Goal: Information Seeking & Learning: Compare options

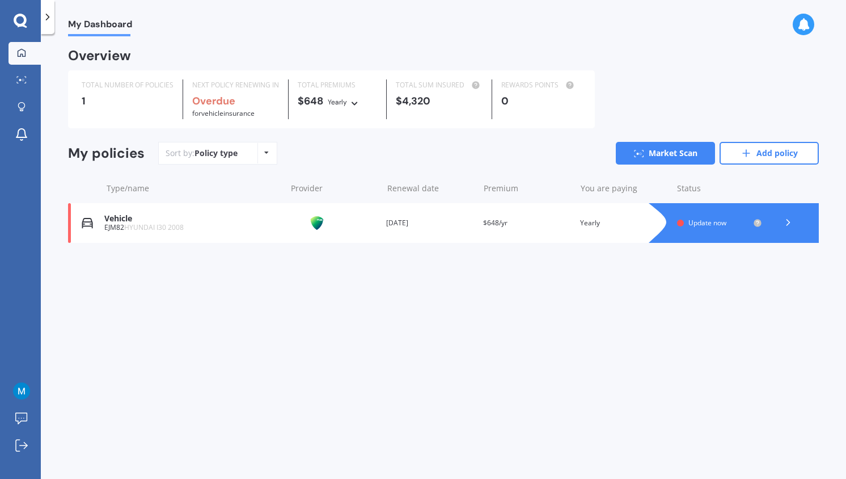
click at [707, 221] on span "Update now" at bounding box center [708, 223] width 38 height 10
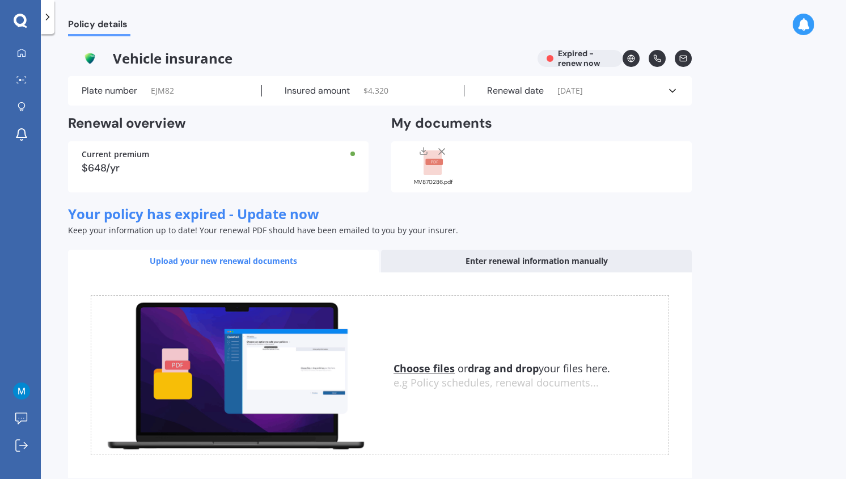
click at [50, 20] on icon at bounding box center [47, 16] width 11 height 11
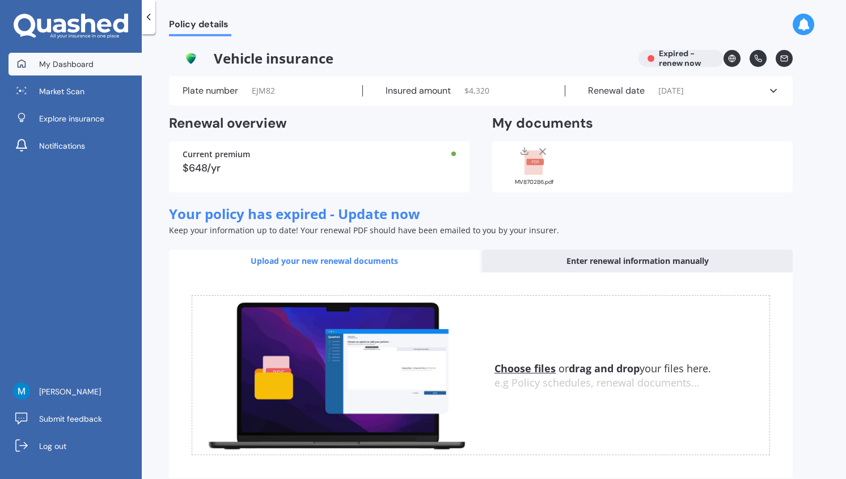
click at [81, 64] on span "My Dashboard" at bounding box center [66, 63] width 54 height 11
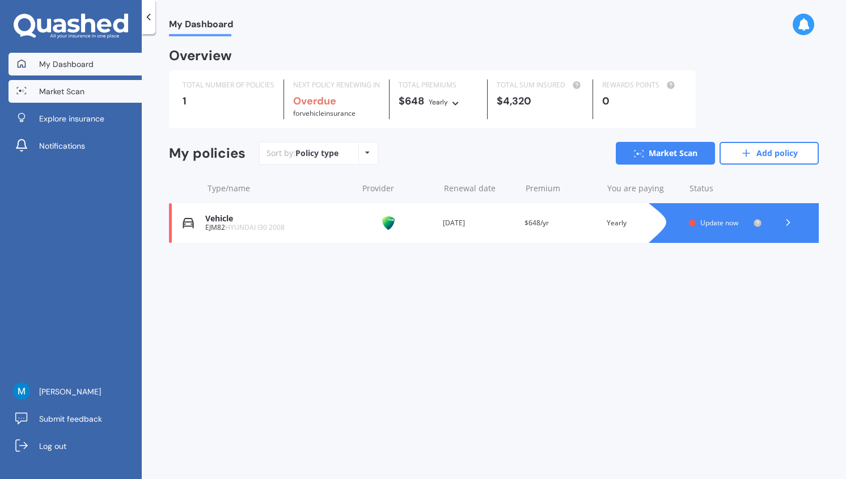
click at [63, 88] on span "Market Scan" at bounding box center [61, 91] width 45 height 11
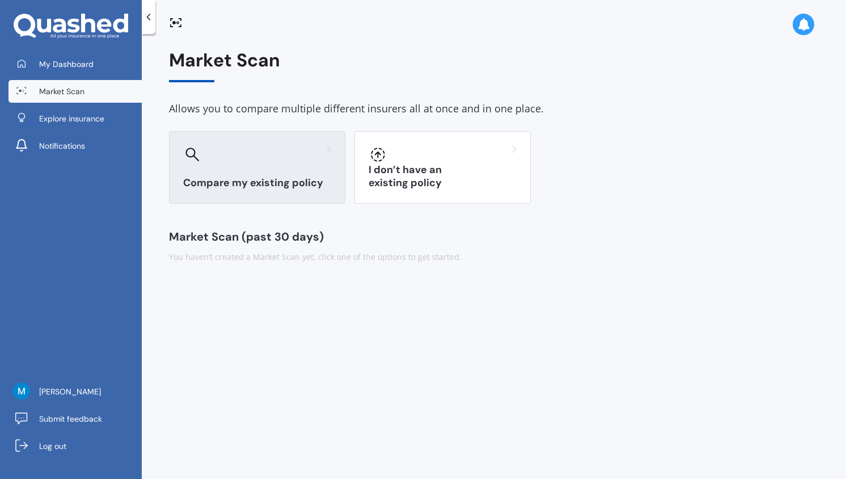
click at [269, 164] on div "Compare my existing policy" at bounding box center [257, 167] width 176 height 73
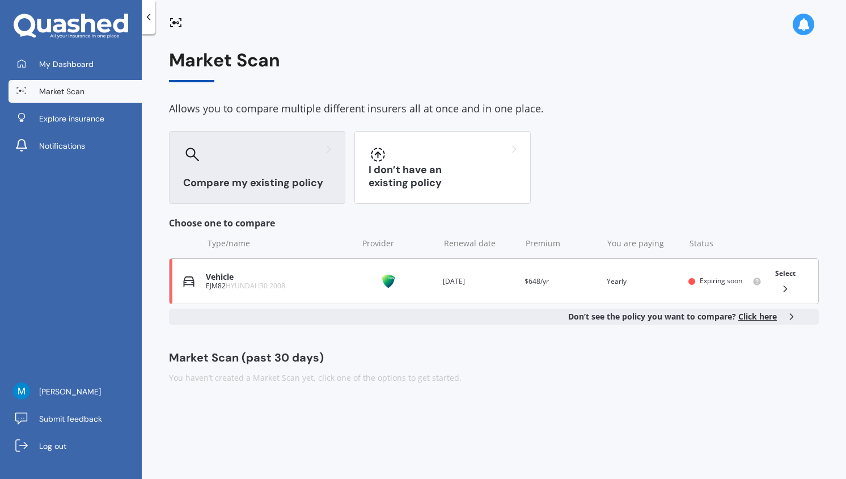
click at [307, 277] on div "Vehicle" at bounding box center [279, 277] width 146 height 10
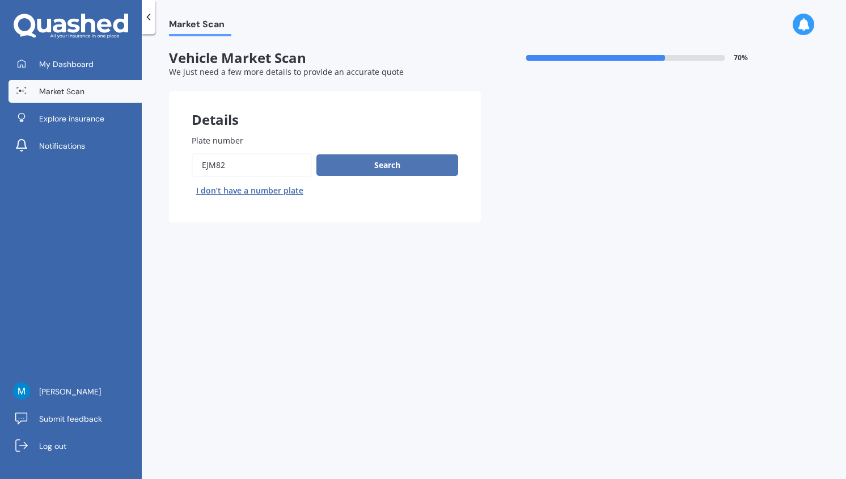
click at [358, 163] on button "Search" at bounding box center [388, 165] width 142 height 22
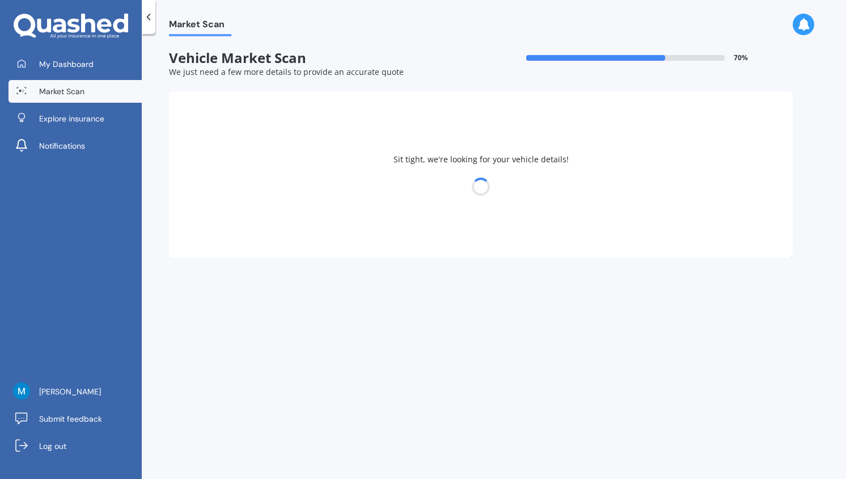
select select "HYUNDAI"
select select "I30"
select select "04"
select select "2001"
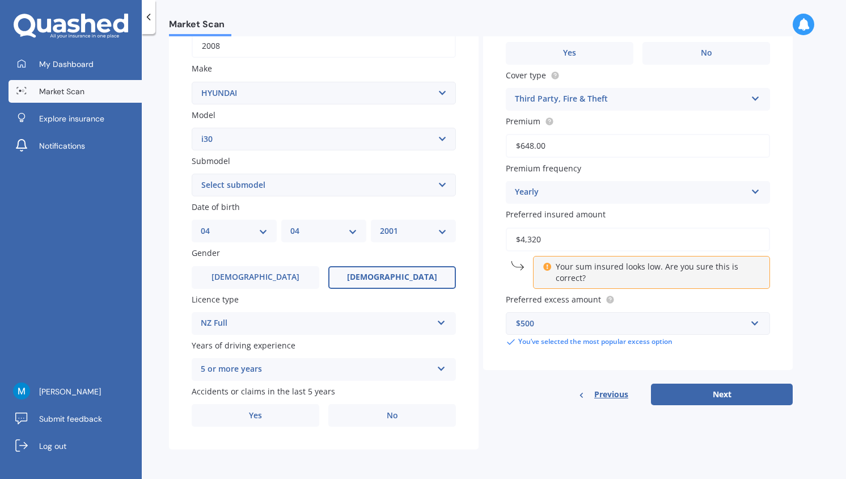
scroll to position [192, 0]
click at [374, 421] on label "No" at bounding box center [392, 415] width 128 height 23
click at [0, 0] on input "No" at bounding box center [0, 0] width 0 height 0
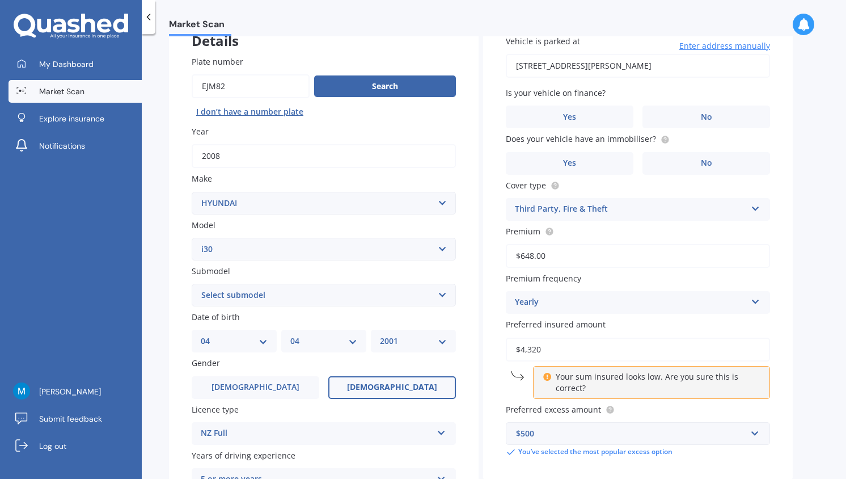
scroll to position [0, 0]
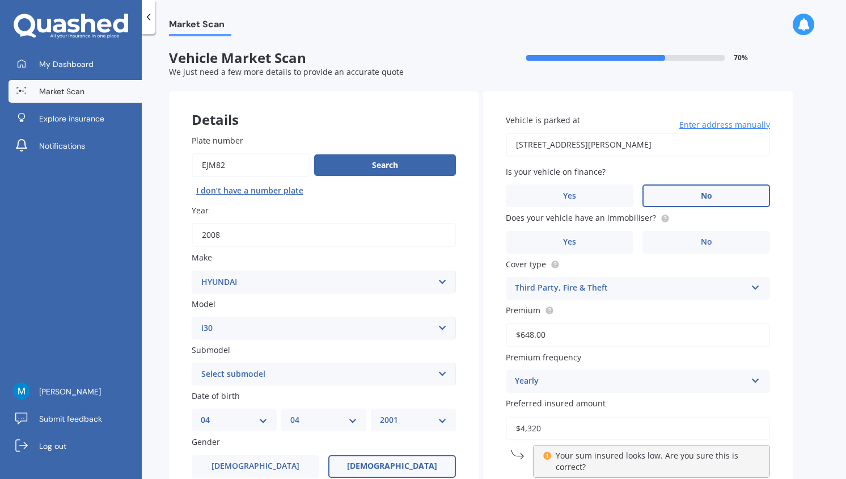
click at [685, 192] on label "No" at bounding box center [707, 195] width 128 height 23
click at [0, 0] on input "No" at bounding box center [0, 0] width 0 height 0
click at [684, 247] on label "No" at bounding box center [707, 242] width 128 height 23
click at [0, 0] on input "No" at bounding box center [0, 0] width 0 height 0
click at [597, 243] on label "Yes" at bounding box center [570, 242] width 128 height 23
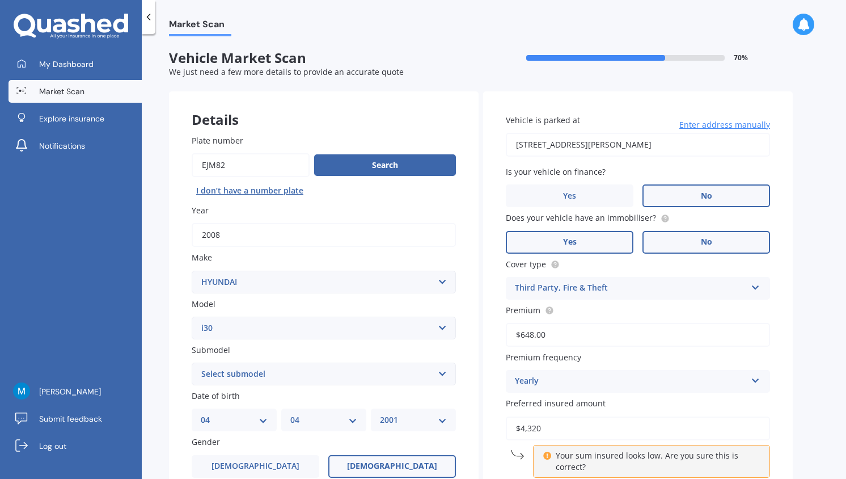
click at [0, 0] on input "Yes" at bounding box center [0, 0] width 0 height 0
click at [697, 251] on label "No" at bounding box center [707, 242] width 128 height 23
click at [0, 0] on input "No" at bounding box center [0, 0] width 0 height 0
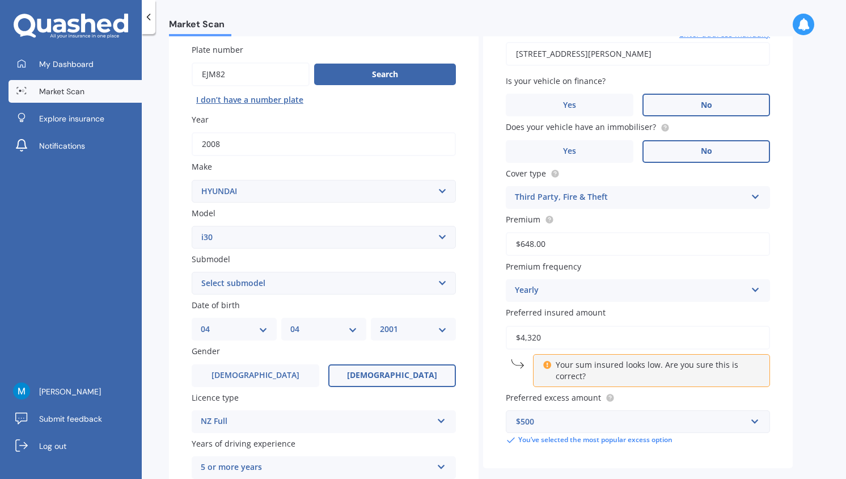
scroll to position [91, 0]
click at [552, 248] on input "$648.00" at bounding box center [638, 243] width 264 height 24
click at [579, 292] on div "Yearly" at bounding box center [630, 290] width 231 height 14
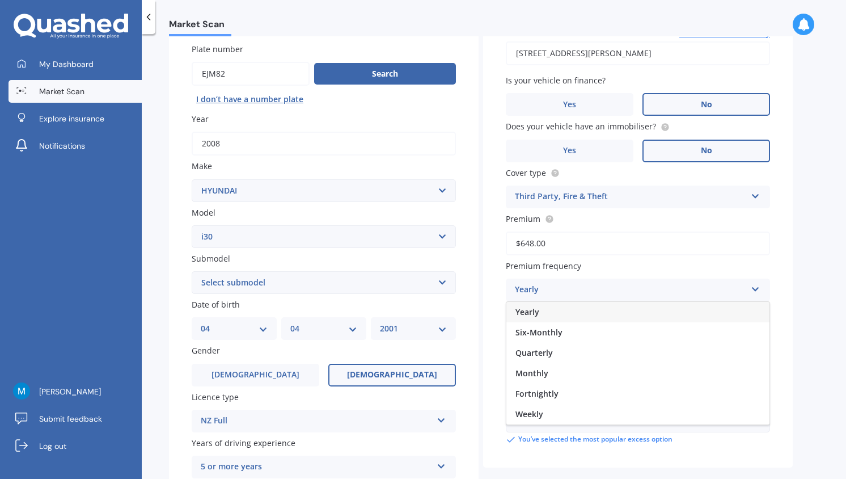
click at [579, 292] on div "Yearly" at bounding box center [630, 290] width 231 height 14
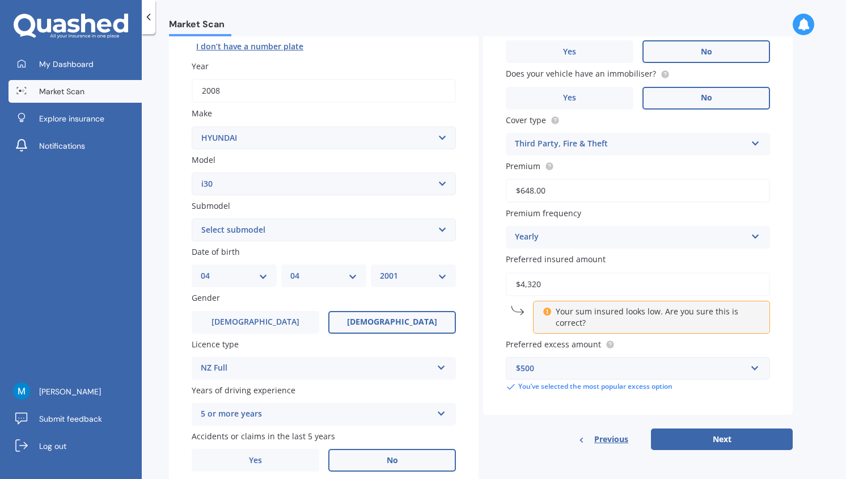
scroll to position [159, 0]
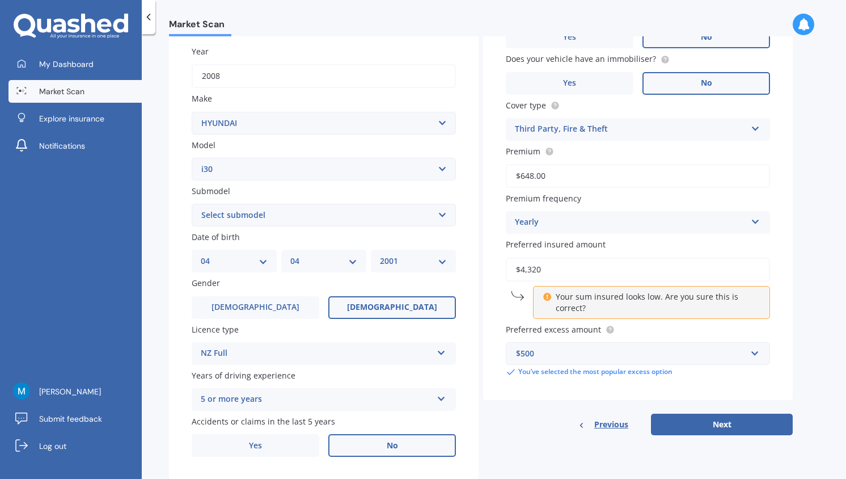
click at [564, 281] on input "$4,320" at bounding box center [638, 270] width 264 height 24
click at [714, 423] on button "Next" at bounding box center [722, 425] width 142 height 22
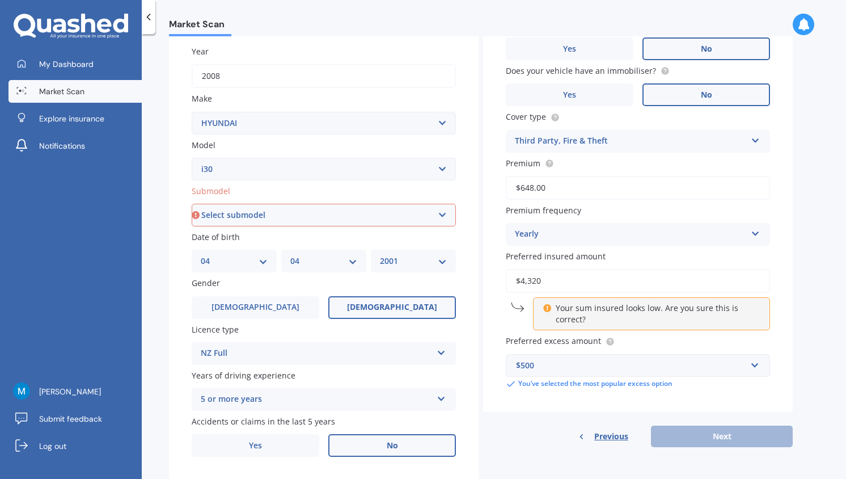
click at [323, 214] on select "Select submodel Diesel Turbo Hatchback Petrol Turbo Station Wagon 1.6A4" at bounding box center [324, 215] width 264 height 23
select select "DIESEL TURBO"
click at [192, 205] on select "Select submodel Diesel Turbo Hatchback Petrol Turbo Station Wagon 1.6A4" at bounding box center [324, 215] width 264 height 23
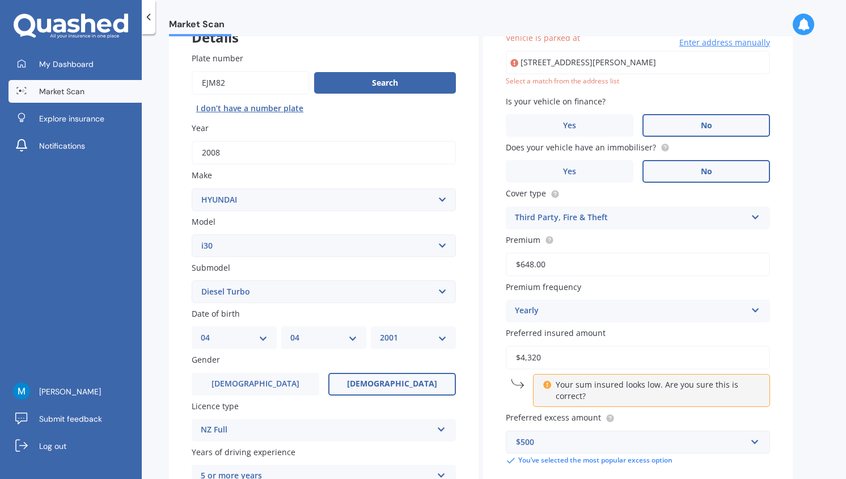
scroll to position [78, 0]
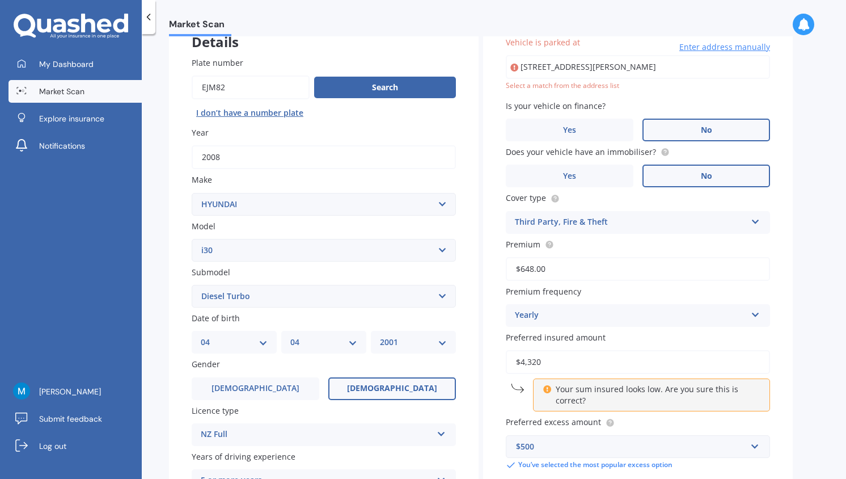
type input "[STREET_ADDRESS][PERSON_NAME]"
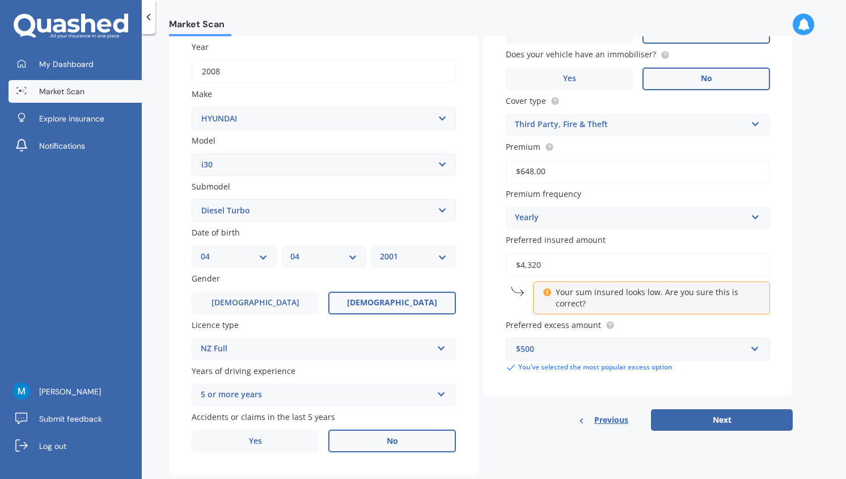
scroll to position [192, 0]
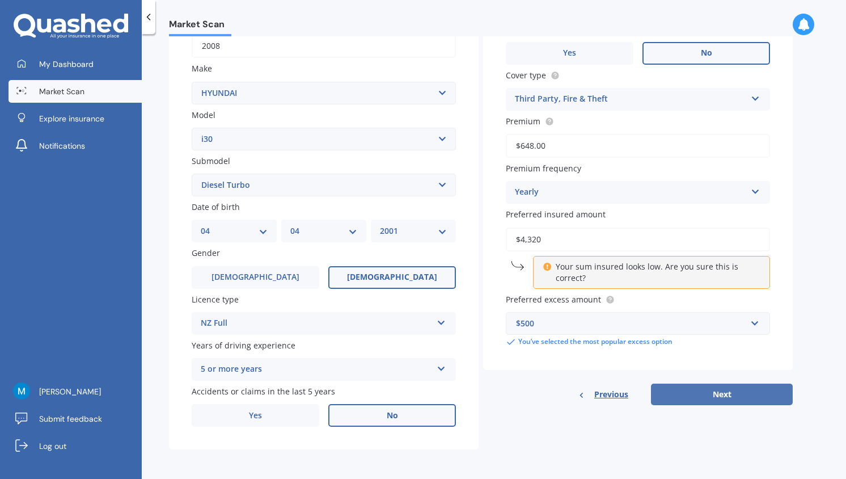
click at [708, 397] on button "Next" at bounding box center [722, 394] width 142 height 22
select select "04"
select select "2001"
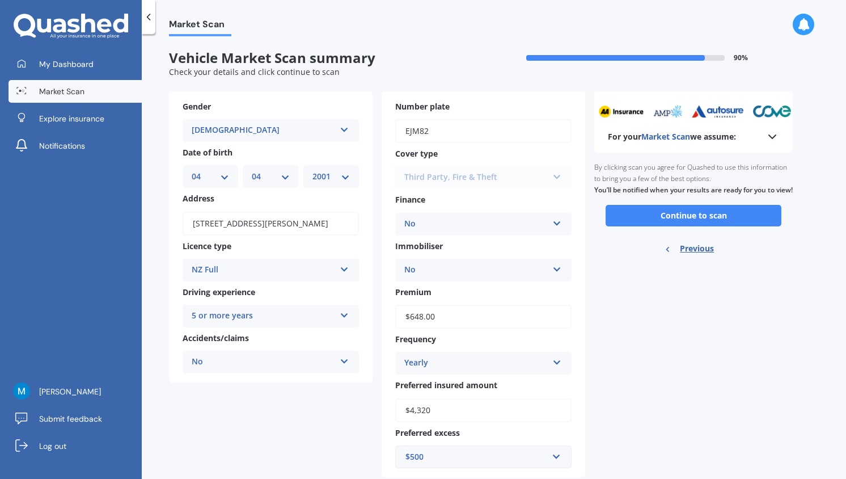
scroll to position [30, 0]
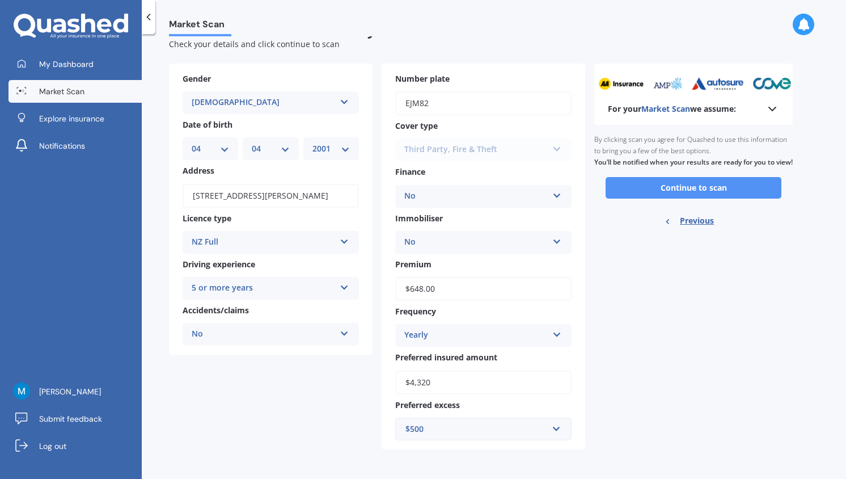
click at [646, 199] on button "Continue to scan" at bounding box center [694, 188] width 176 height 22
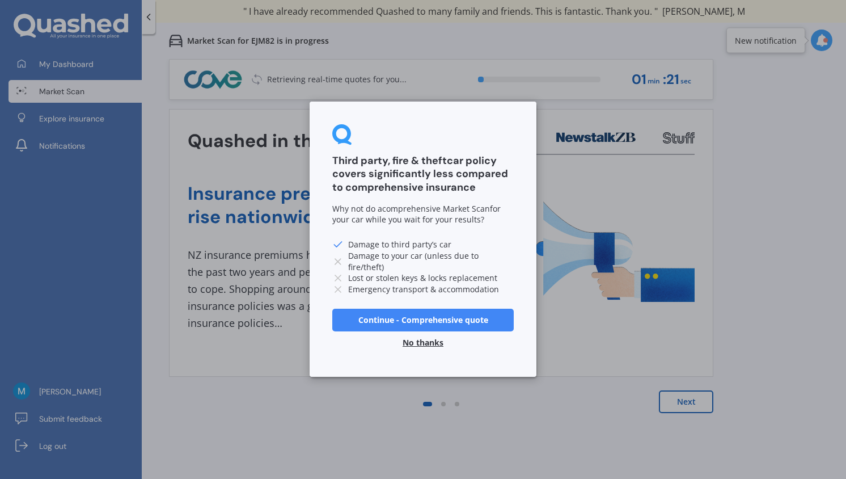
click at [431, 340] on button "No thanks" at bounding box center [423, 343] width 54 height 23
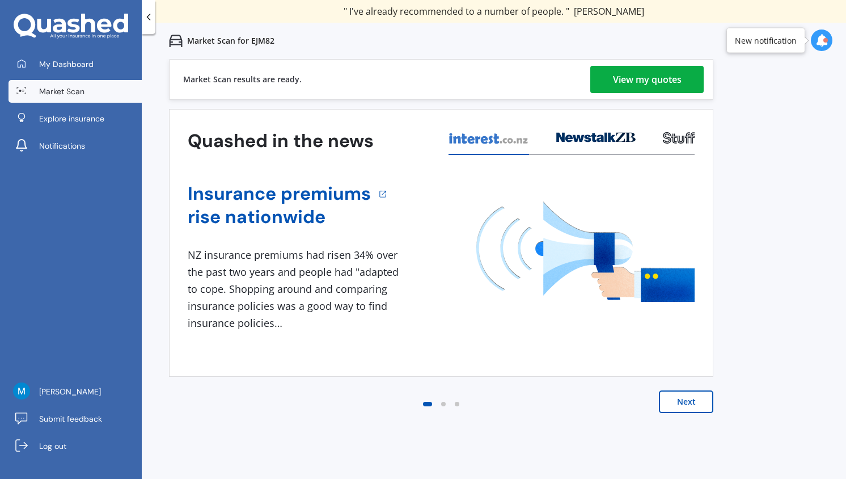
click at [634, 75] on div "View my quotes" at bounding box center [647, 79] width 69 height 27
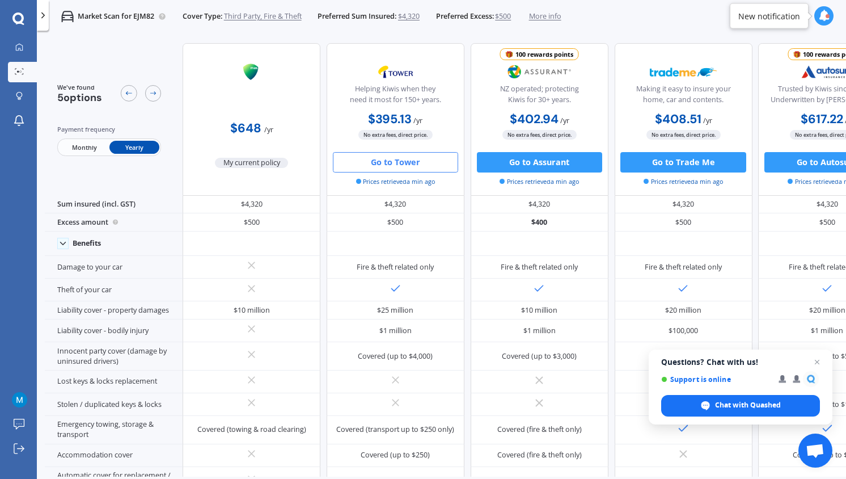
click at [404, 163] on button "Go to Tower" at bounding box center [395, 162] width 125 height 20
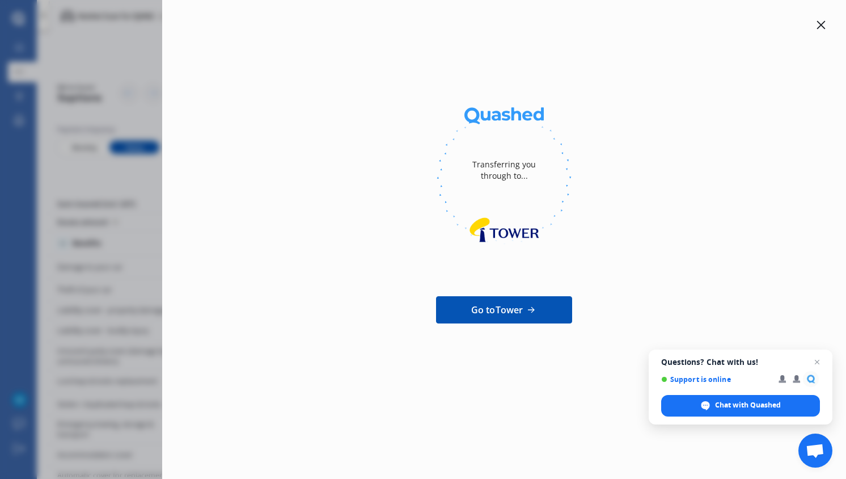
click at [816, 24] on div at bounding box center [822, 25] width 14 height 14
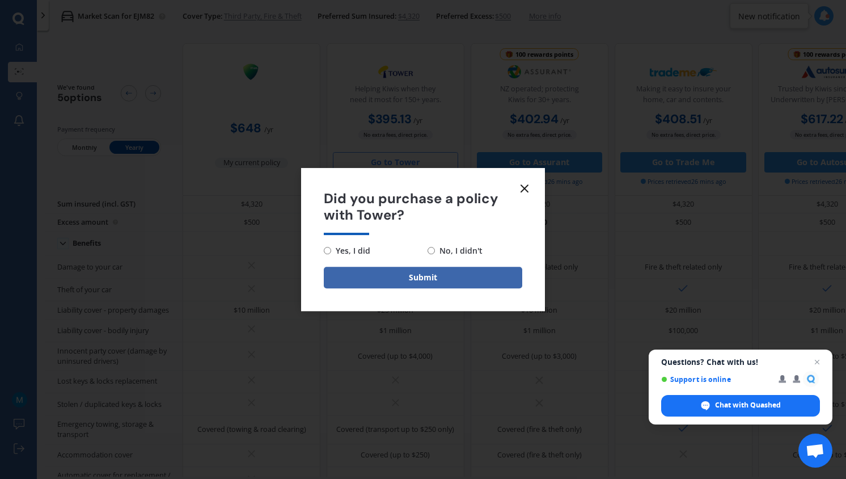
click at [438, 254] on span "No, I didn't" at bounding box center [459, 251] width 48 height 14
click at [435, 254] on input "No, I didn't" at bounding box center [431, 250] width 7 height 7
radio input "true"
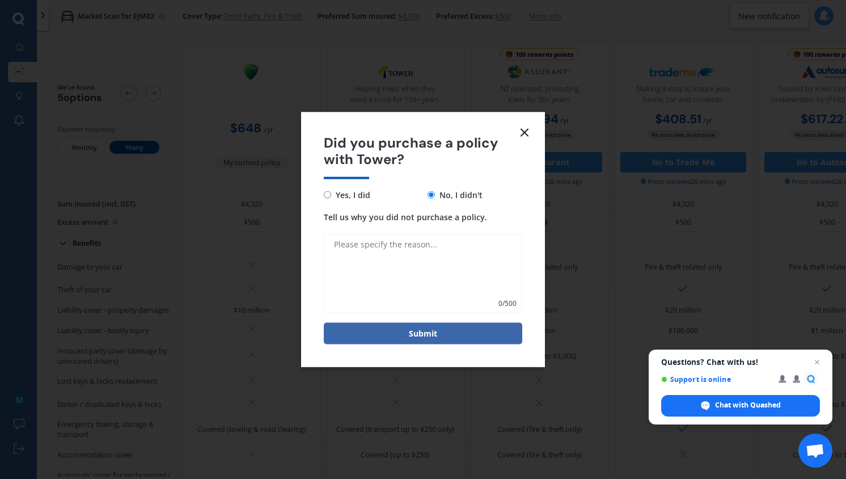
click at [525, 133] on line at bounding box center [524, 132] width 7 height 7
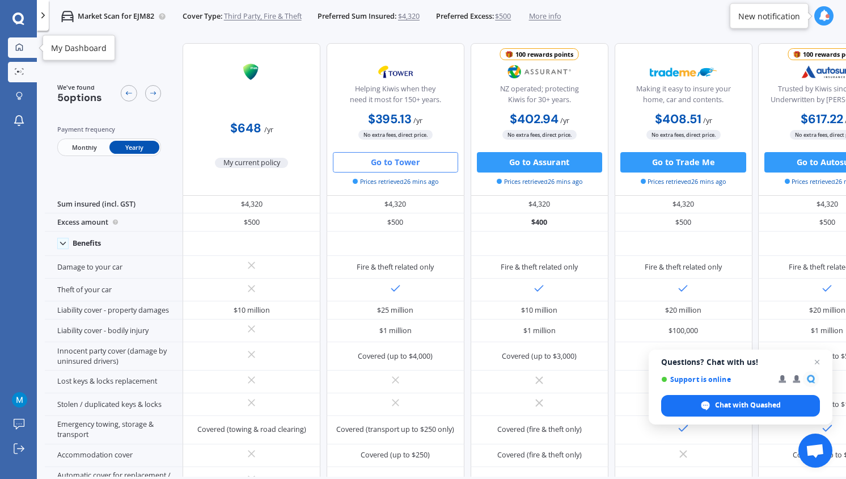
click at [18, 52] on div at bounding box center [19, 48] width 15 height 10
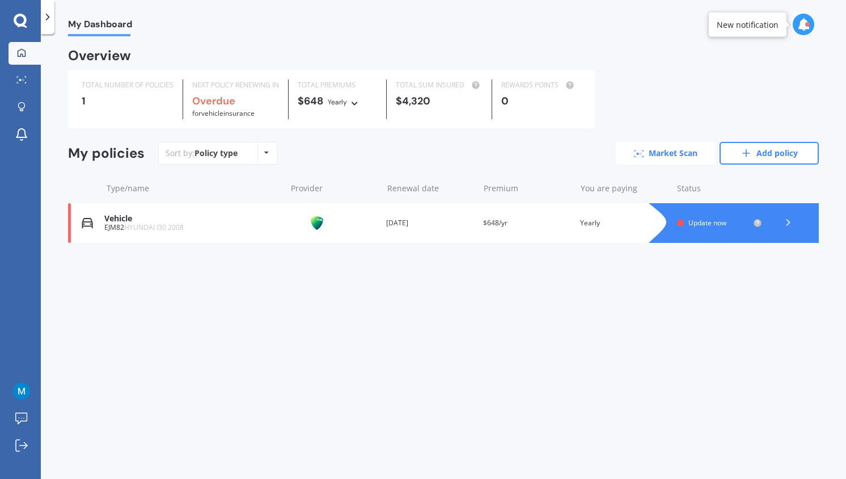
click at [678, 158] on link "Market Scan" at bounding box center [665, 153] width 99 height 23
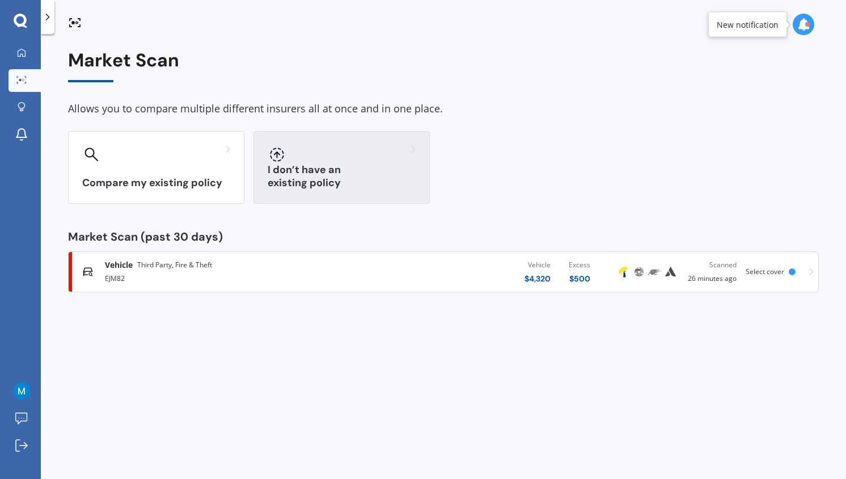
click at [325, 191] on div "I don’t have an existing policy" at bounding box center [342, 167] width 176 height 73
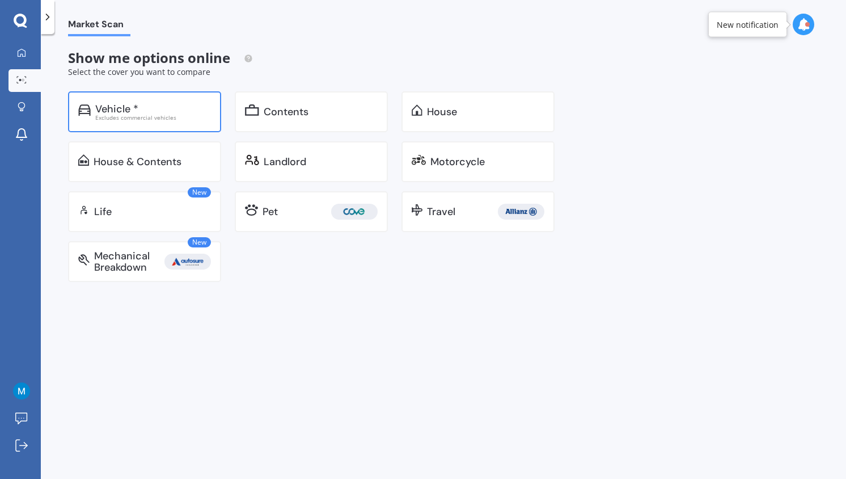
click at [164, 119] on div "Excludes commercial vehicles" at bounding box center [153, 118] width 116 height 6
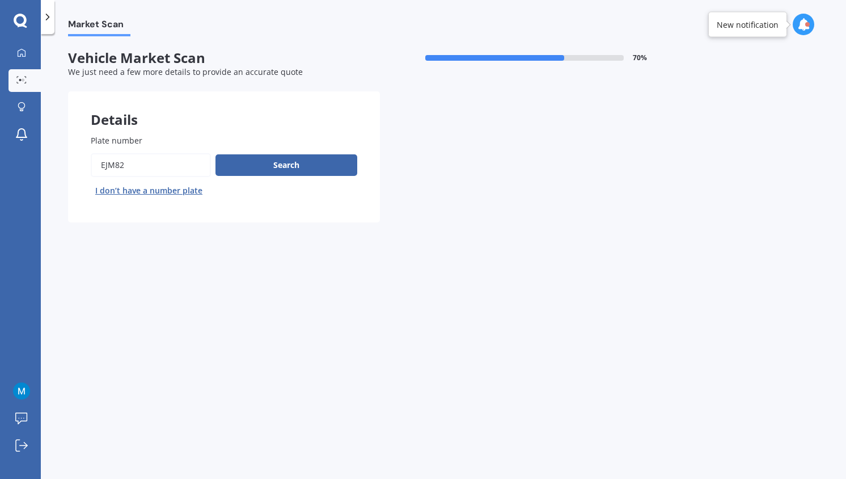
click at [44, 9] on div at bounding box center [48, 17] width 14 height 34
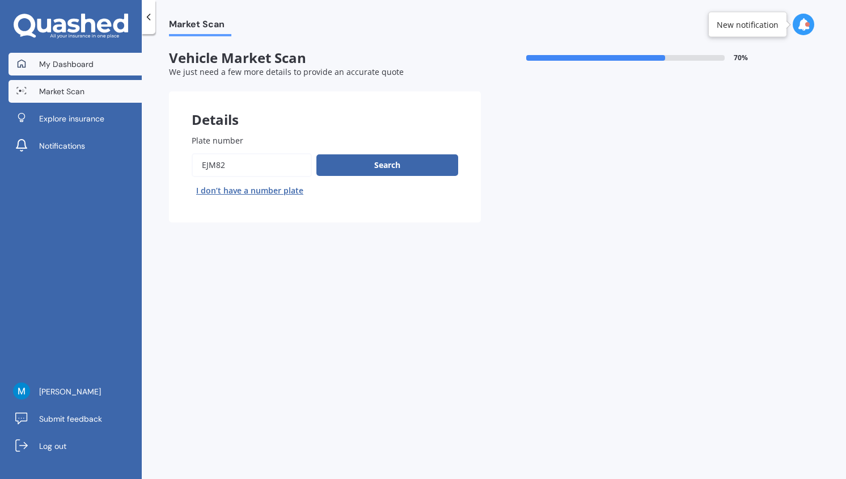
click at [72, 67] on span "My Dashboard" at bounding box center [66, 63] width 54 height 11
